Goal: Task Accomplishment & Management: Use online tool/utility

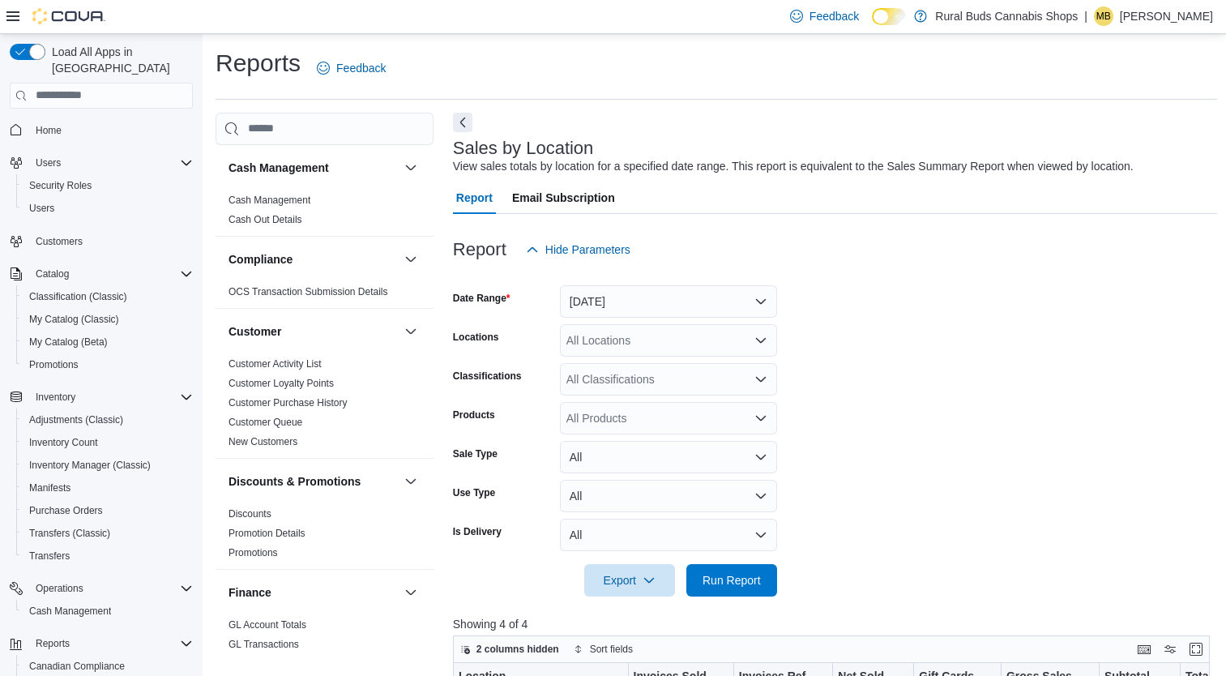
scroll to position [512, 0]
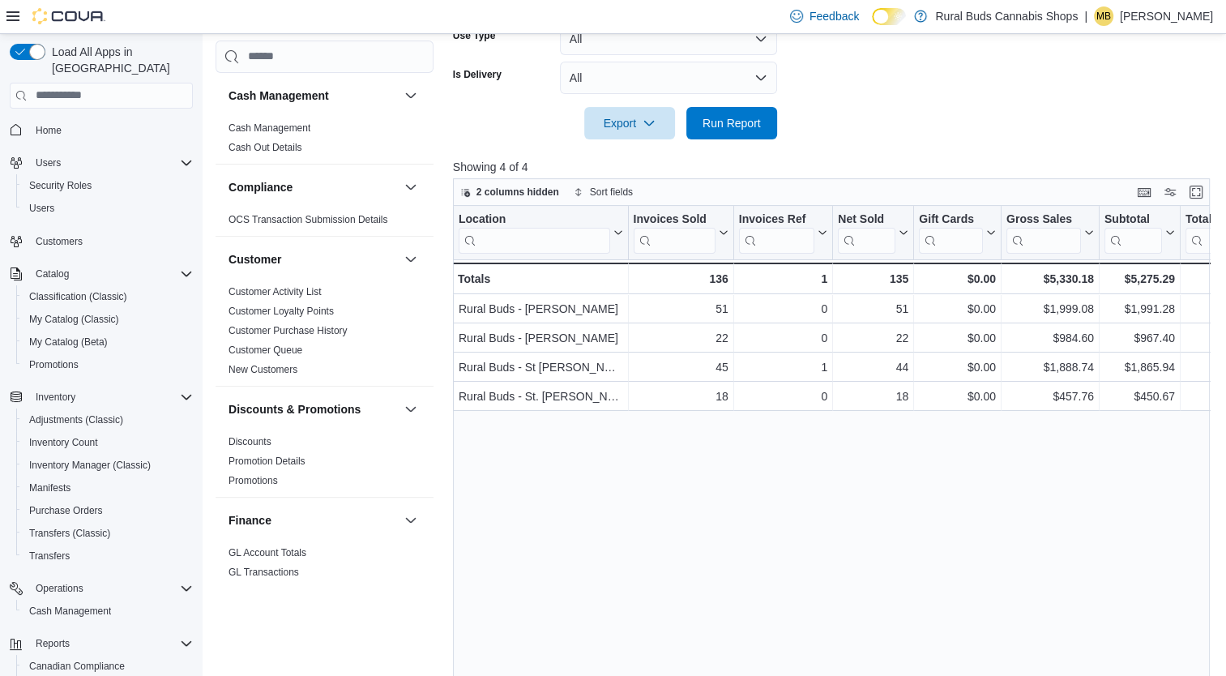
scroll to position [512, 0]
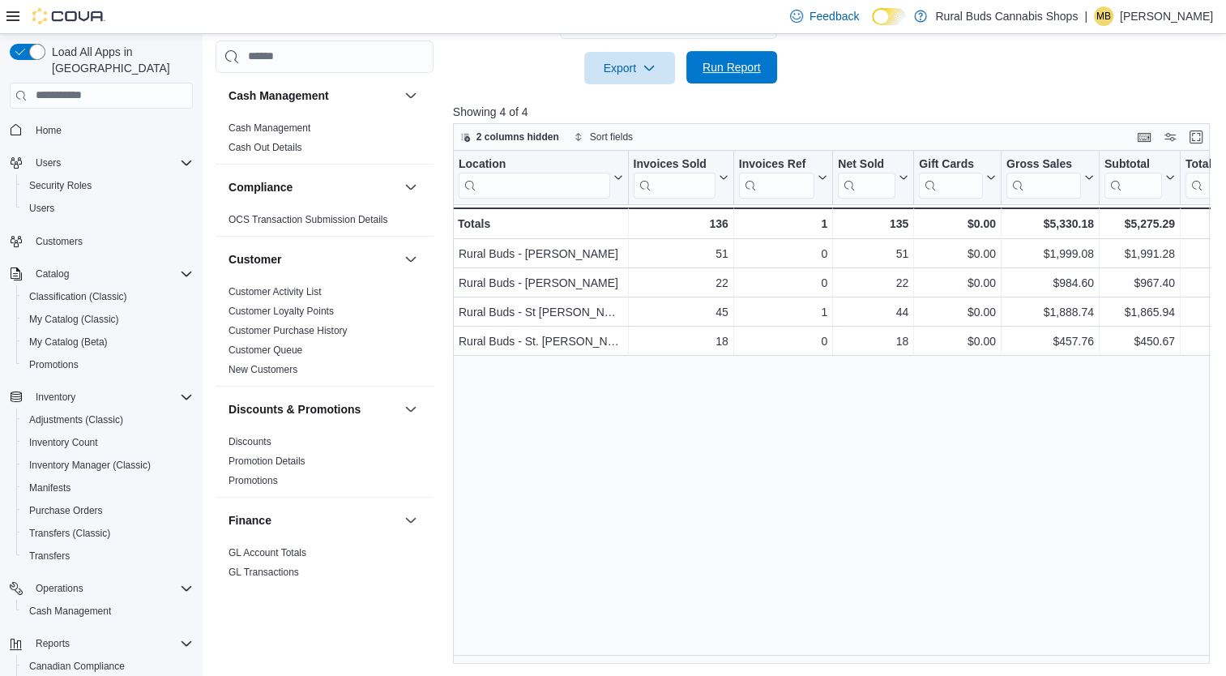
click at [757, 69] on span "Run Report" at bounding box center [731, 67] width 58 height 16
